Goal: Find specific page/section: Find specific page/section

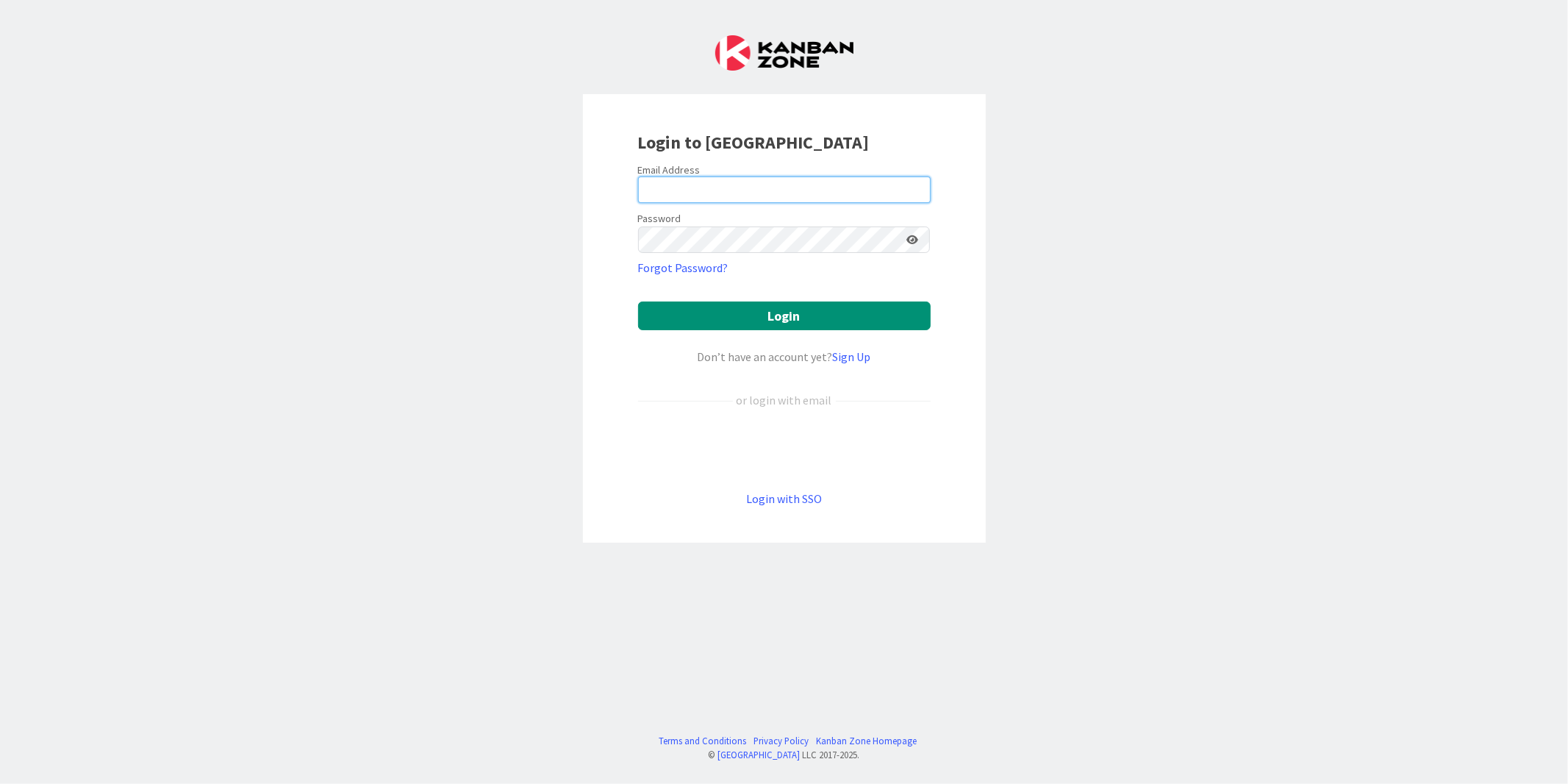
click at [607, 187] on input "email" at bounding box center [784, 190] width 293 height 27
type input "[EMAIL_ADDRESS][DOMAIN_NAME]"
click at [607, 302] on button "Login" at bounding box center [784, 316] width 293 height 29
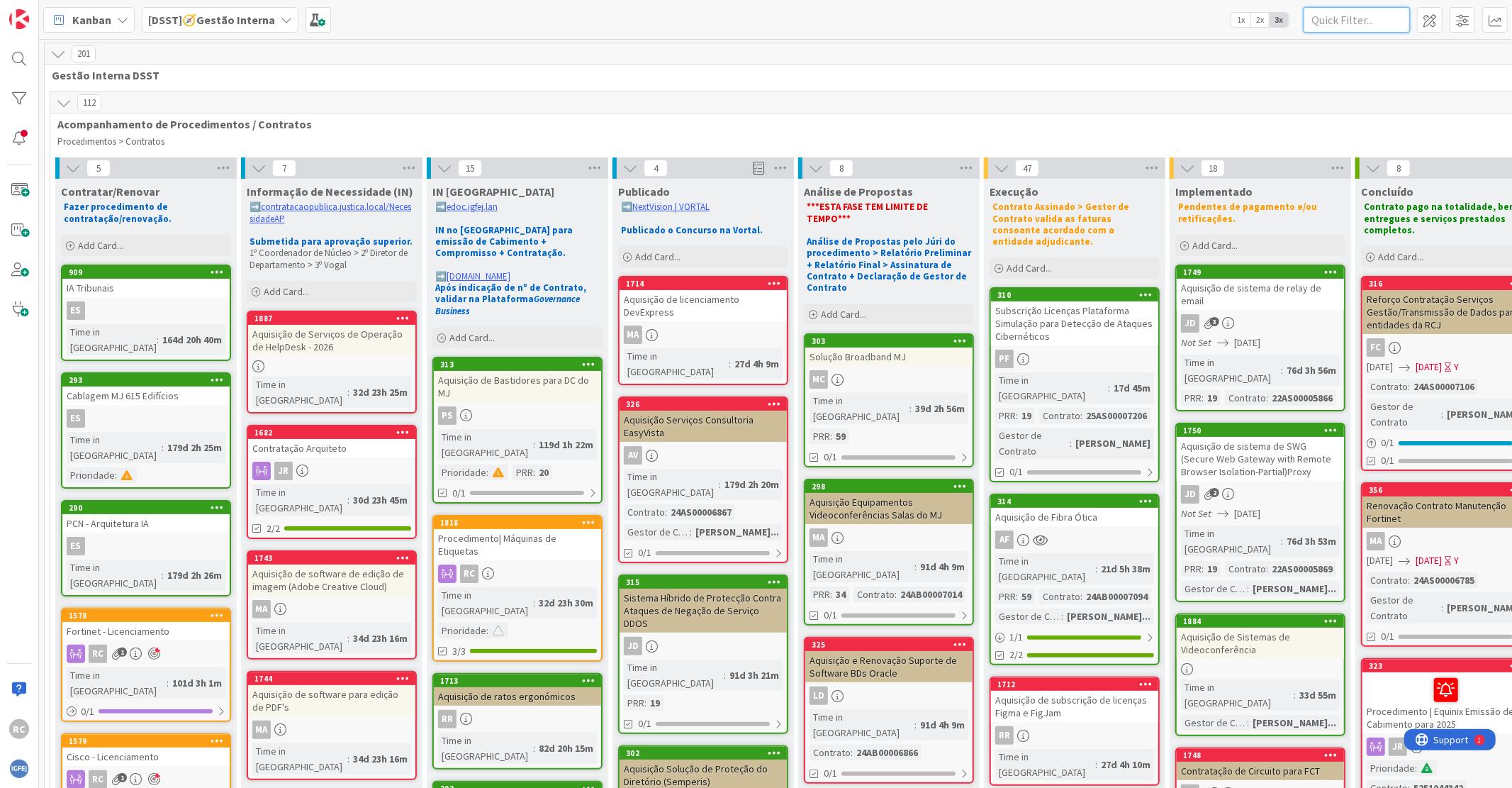
click at [585, 21] on input "text" at bounding box center [1357, 20] width 106 height 26
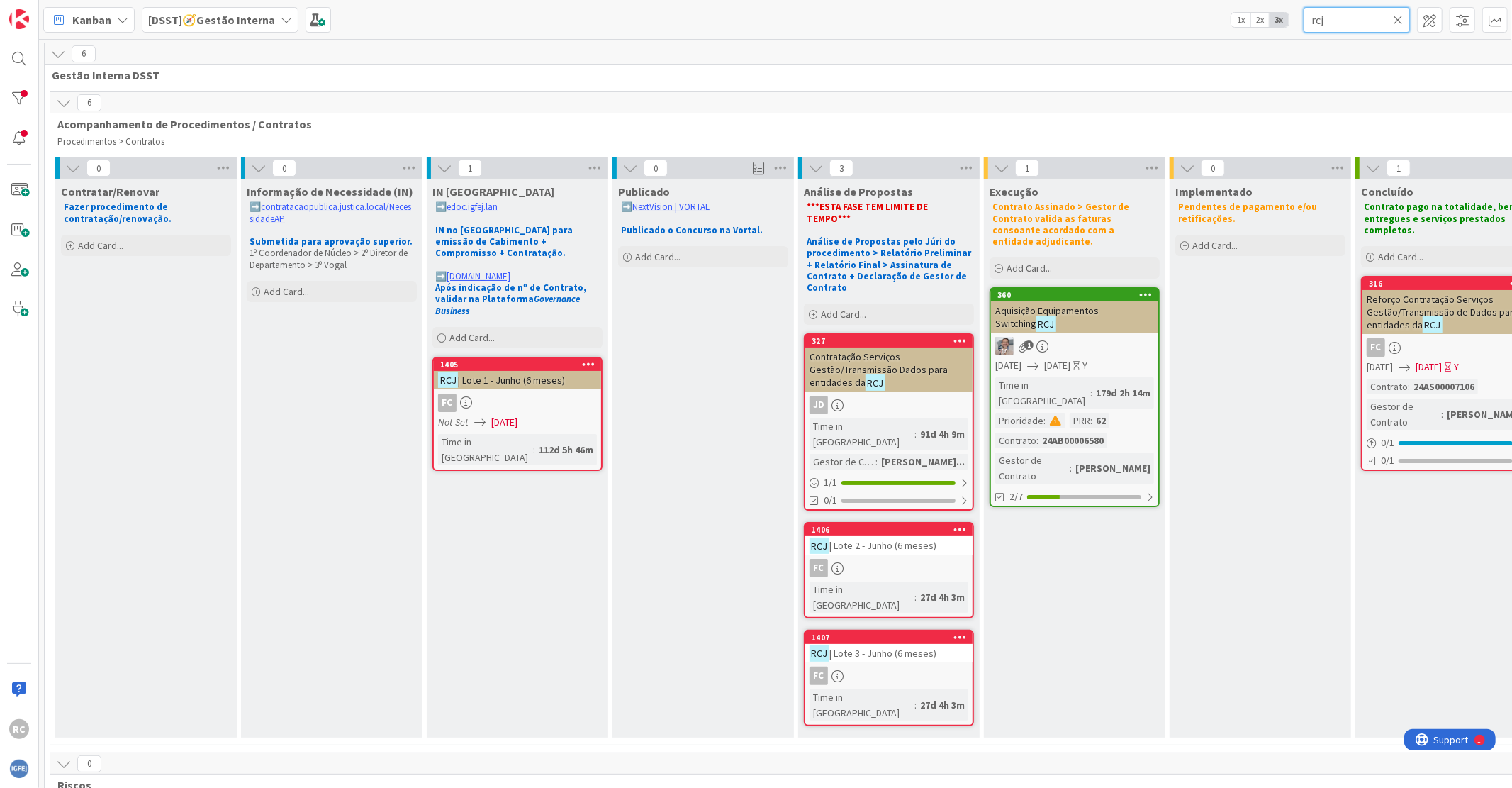
type input "rcj"
click at [499, 377] on div "RCJ | Lote 1 - Junho (6 meses)" at bounding box center [518, 380] width 168 height 19
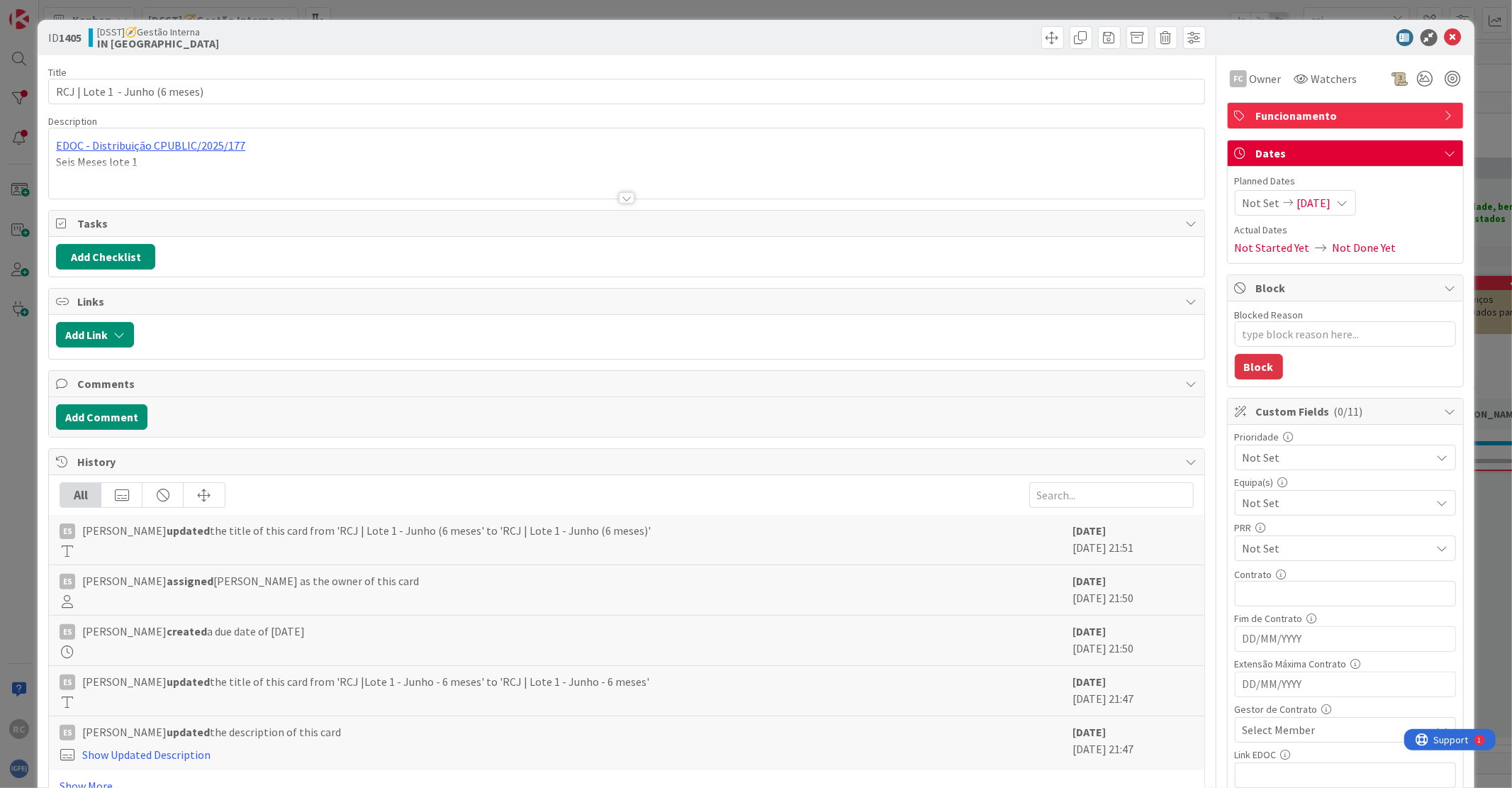
type textarea "x"
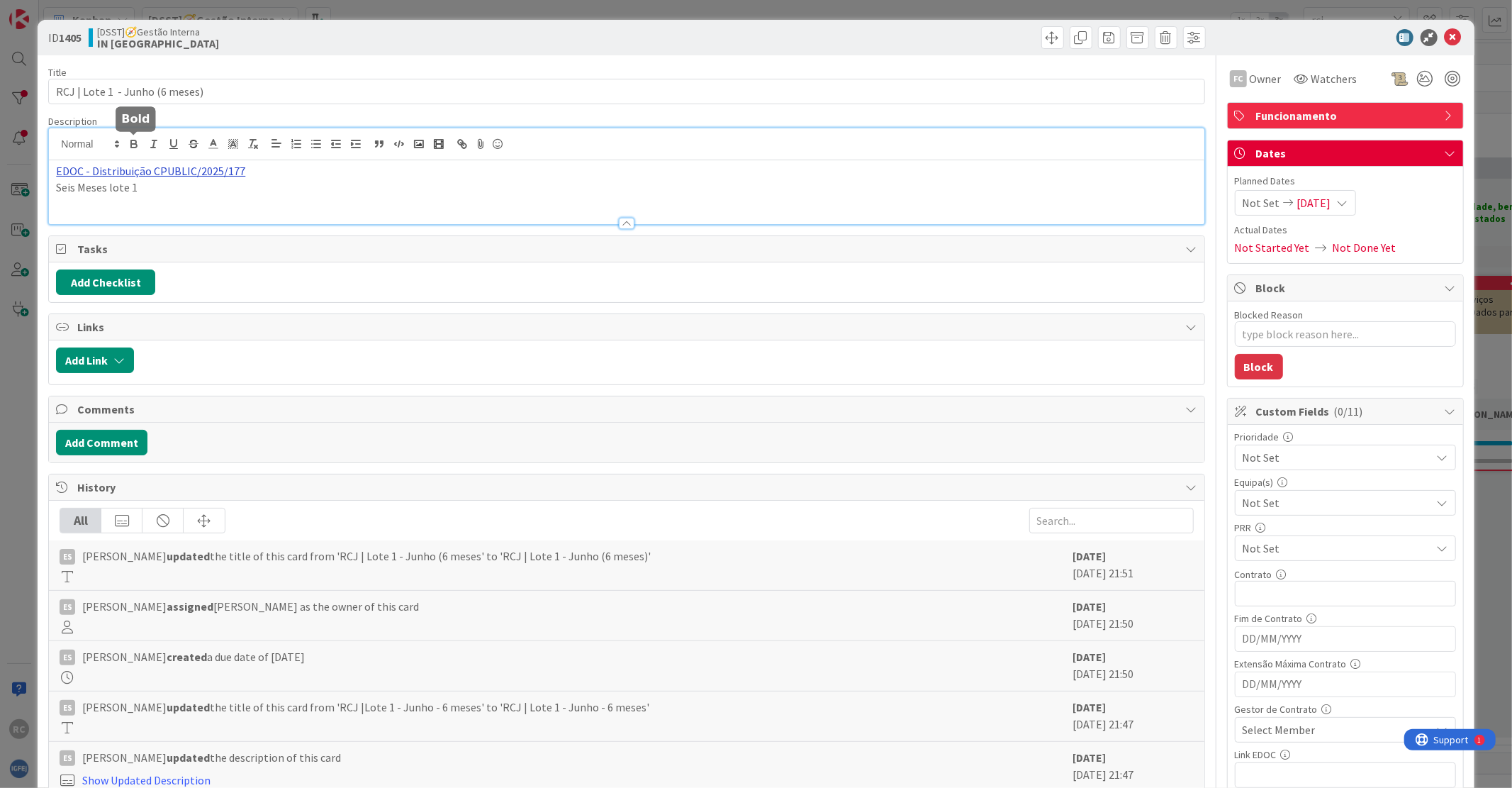
click at [127, 150] on div "EDOC - Distribuição CPUBLIC/2025/177 Seis Meses lote 1" at bounding box center [626, 176] width 1155 height 96
click at [115, 192] on link "[URL][DATE]" at bounding box center [89, 198] width 52 height 19
drag, startPoint x: 1440, startPoint y: 29, endPoint x: 1420, endPoint y: 45, distance: 25.6
click at [585, 30] on icon at bounding box center [1453, 38] width 17 height 17
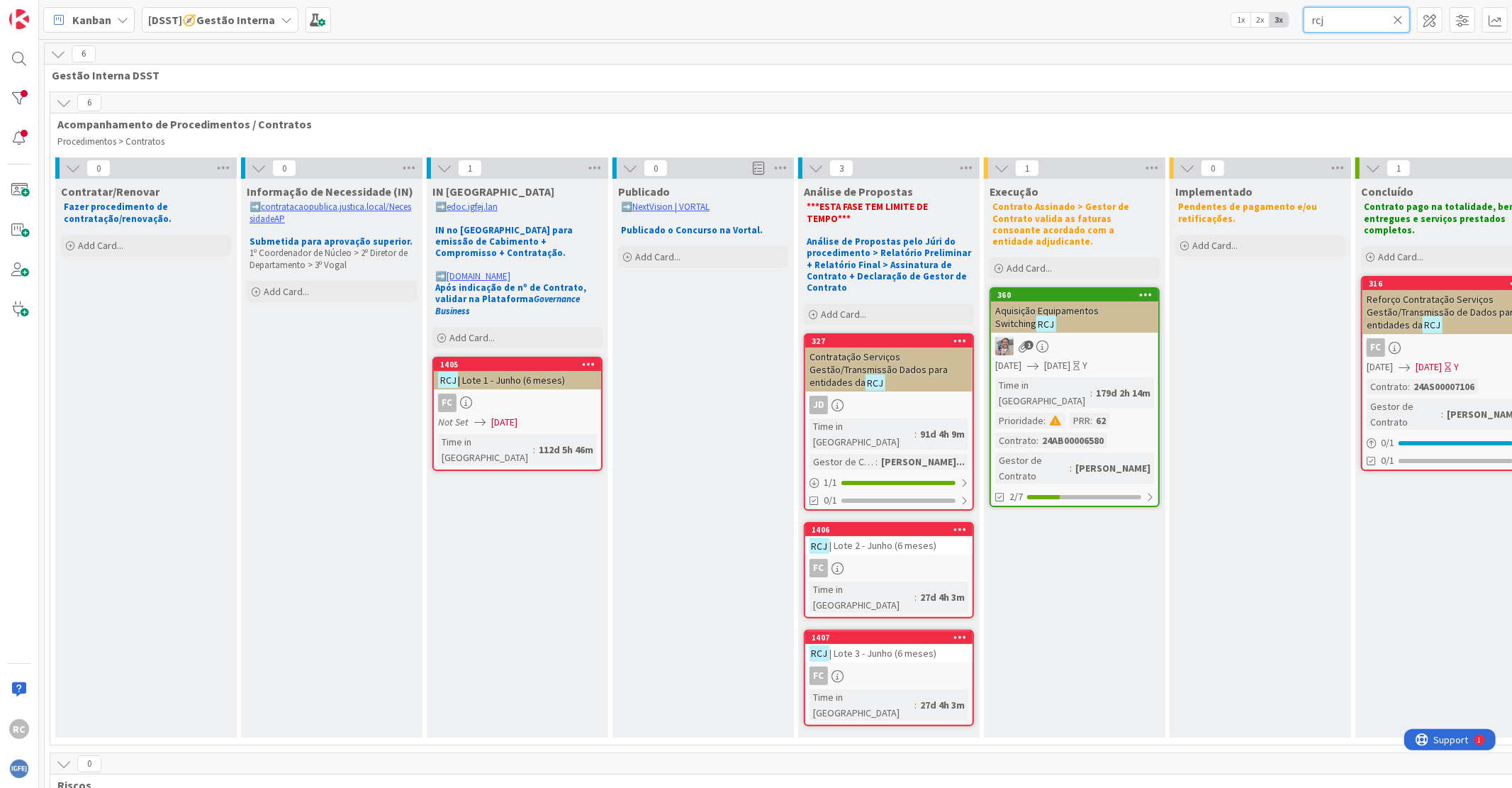
click at [585, 24] on input "rcj" at bounding box center [1357, 20] width 106 height 26
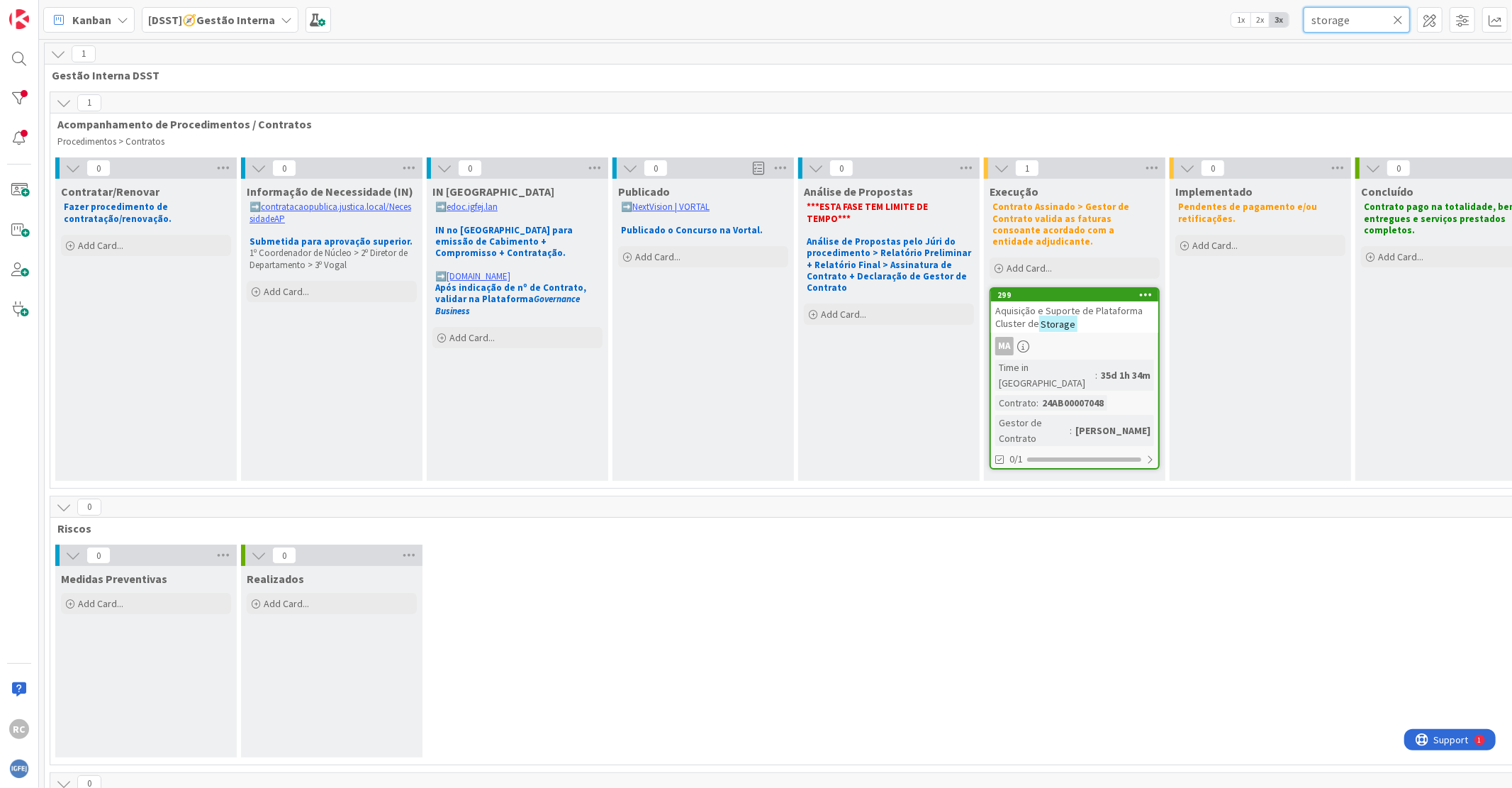
type input "storage"
click at [585, 315] on mark "Storage" at bounding box center [1058, 323] width 38 height 16
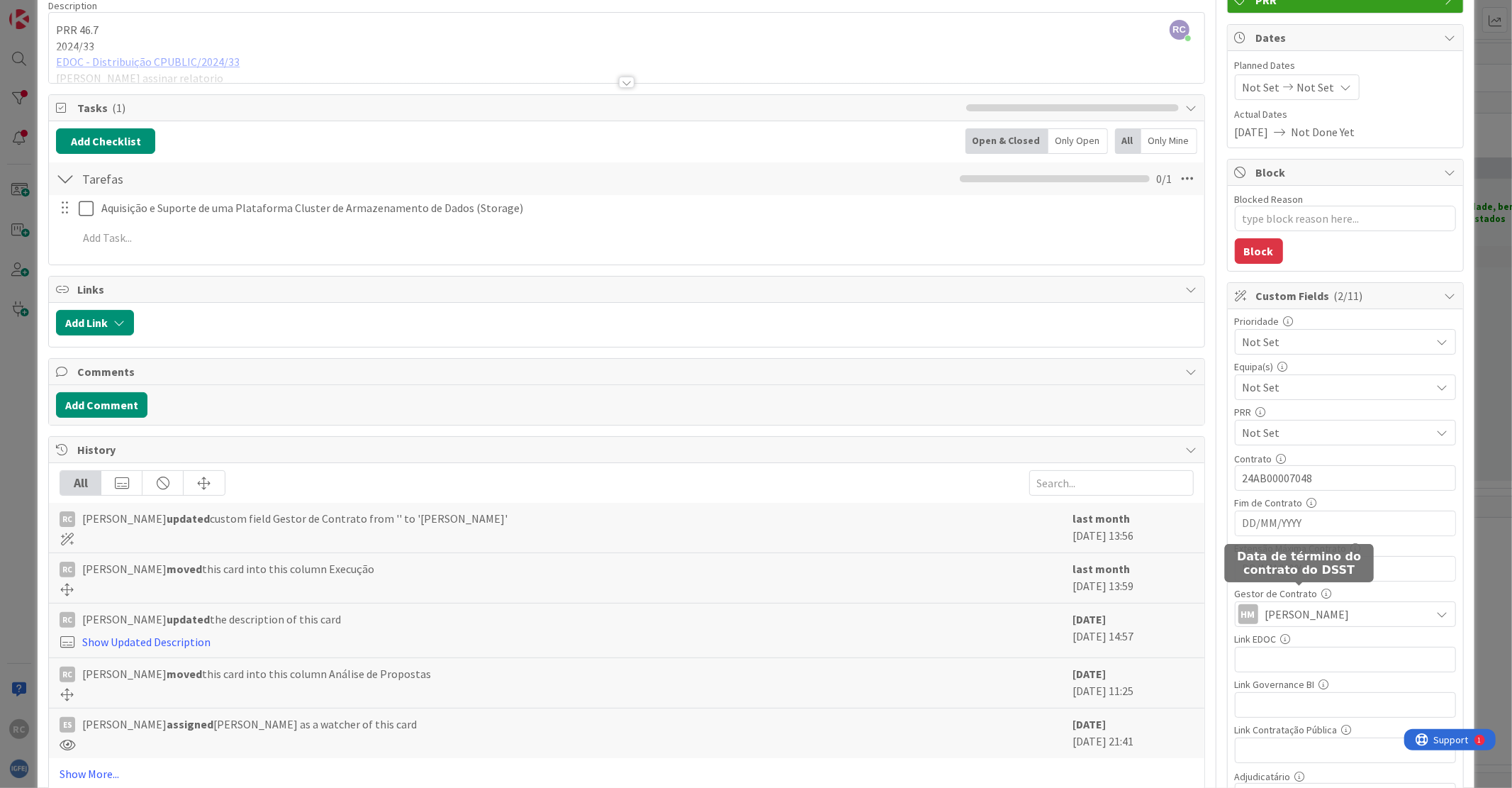
scroll to position [158, 0]
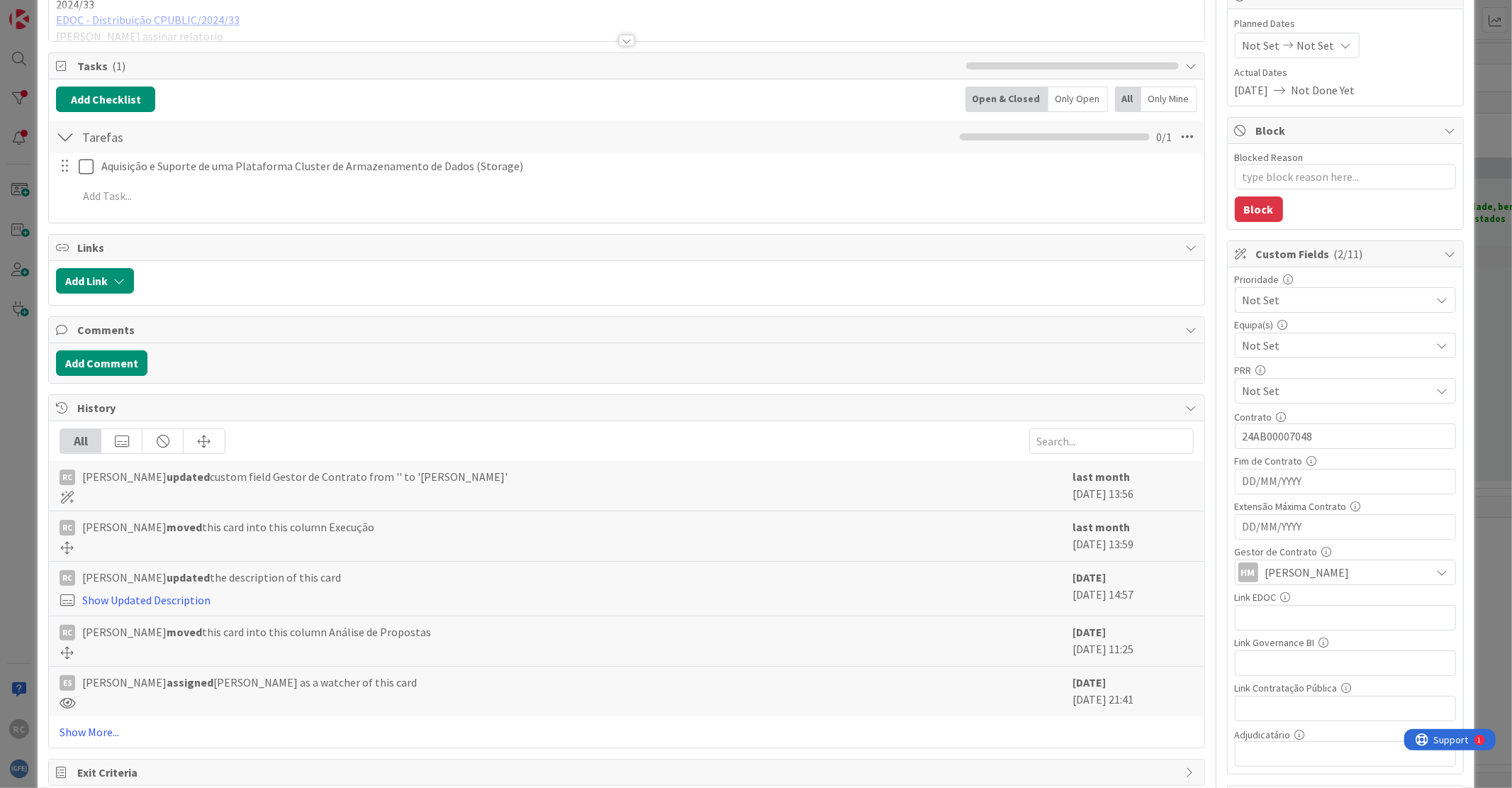
type textarea "x"
